Goal: Task Accomplishment & Management: Manage account settings

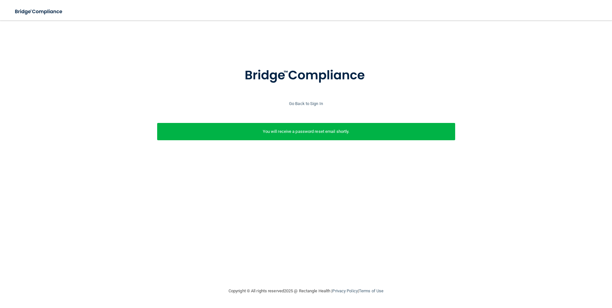
click at [311, 136] on div "You will receive a password reset email shortly." at bounding box center [306, 131] width 298 height 17
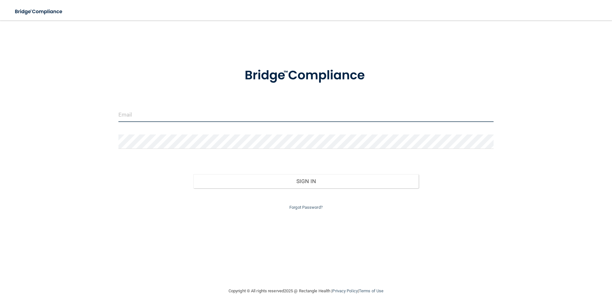
click at [182, 120] on input "email" at bounding box center [305, 114] width 375 height 14
type input "[EMAIL_ADDRESS][DOMAIN_NAME]"
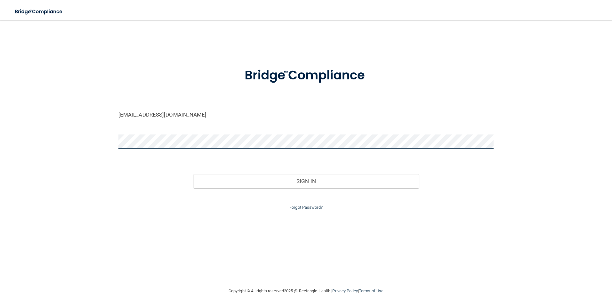
click at [193, 174] on button "Sign In" at bounding box center [305, 181] width 225 height 14
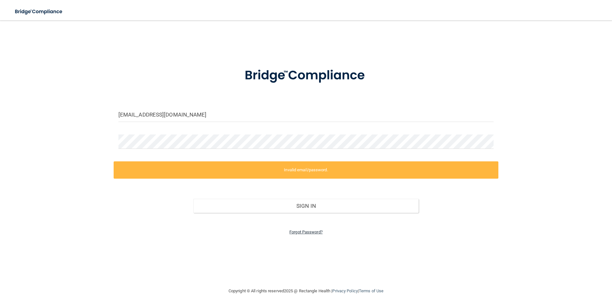
click at [296, 230] on link "Forgot Password?" at bounding box center [305, 231] width 33 height 5
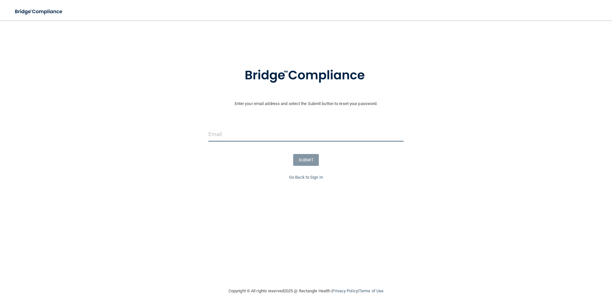
click at [245, 134] on input "email" at bounding box center [305, 134] width 195 height 14
drag, startPoint x: 273, startPoint y: 134, endPoint x: 185, endPoint y: 131, distance: 87.7
click at [185, 131] on div "BITA17@HOTMAIL.COM" at bounding box center [305, 136] width 615 height 19
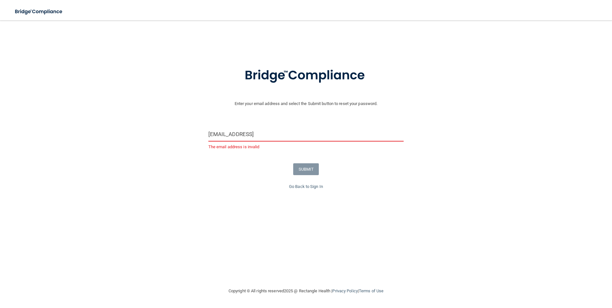
click at [259, 132] on input "bita17@hotmail" at bounding box center [305, 134] width 195 height 14
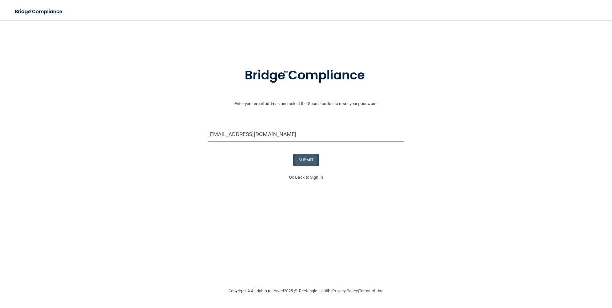
type input "bita17@hotmail.com"
click at [299, 161] on button "SUBMIT" at bounding box center [306, 160] width 26 height 12
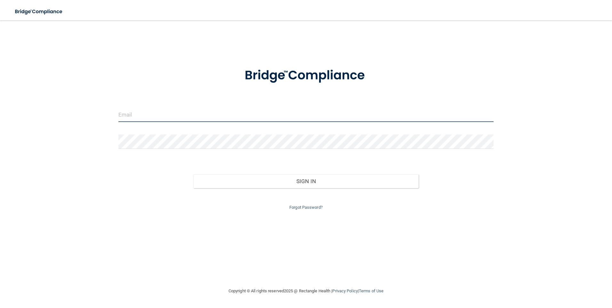
click at [250, 118] on input "email" at bounding box center [305, 114] width 375 height 14
type input "[EMAIL_ADDRESS][DOMAIN_NAME]"
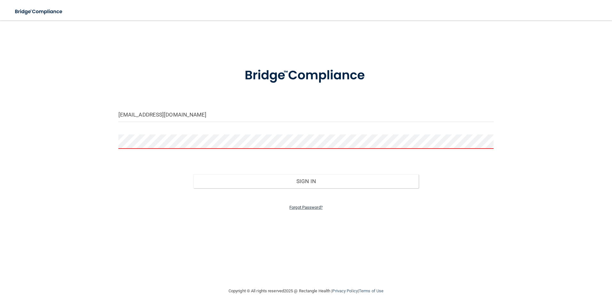
click at [297, 206] on link "Forgot Password?" at bounding box center [305, 207] width 33 height 5
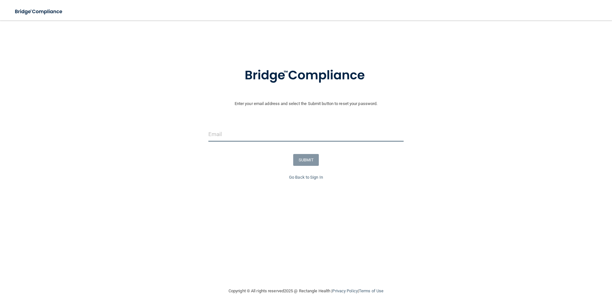
click at [266, 139] on input "email" at bounding box center [305, 134] width 195 height 14
click at [310, 137] on input "[EMAIL_ADDRESS][DOMAIN_NAME]" at bounding box center [305, 134] width 195 height 14
type input "[EMAIL_ADDRESS][DOMAIN_NAME]"
click at [306, 159] on button "SUBMIT" at bounding box center [306, 160] width 26 height 12
